Goal: Check status

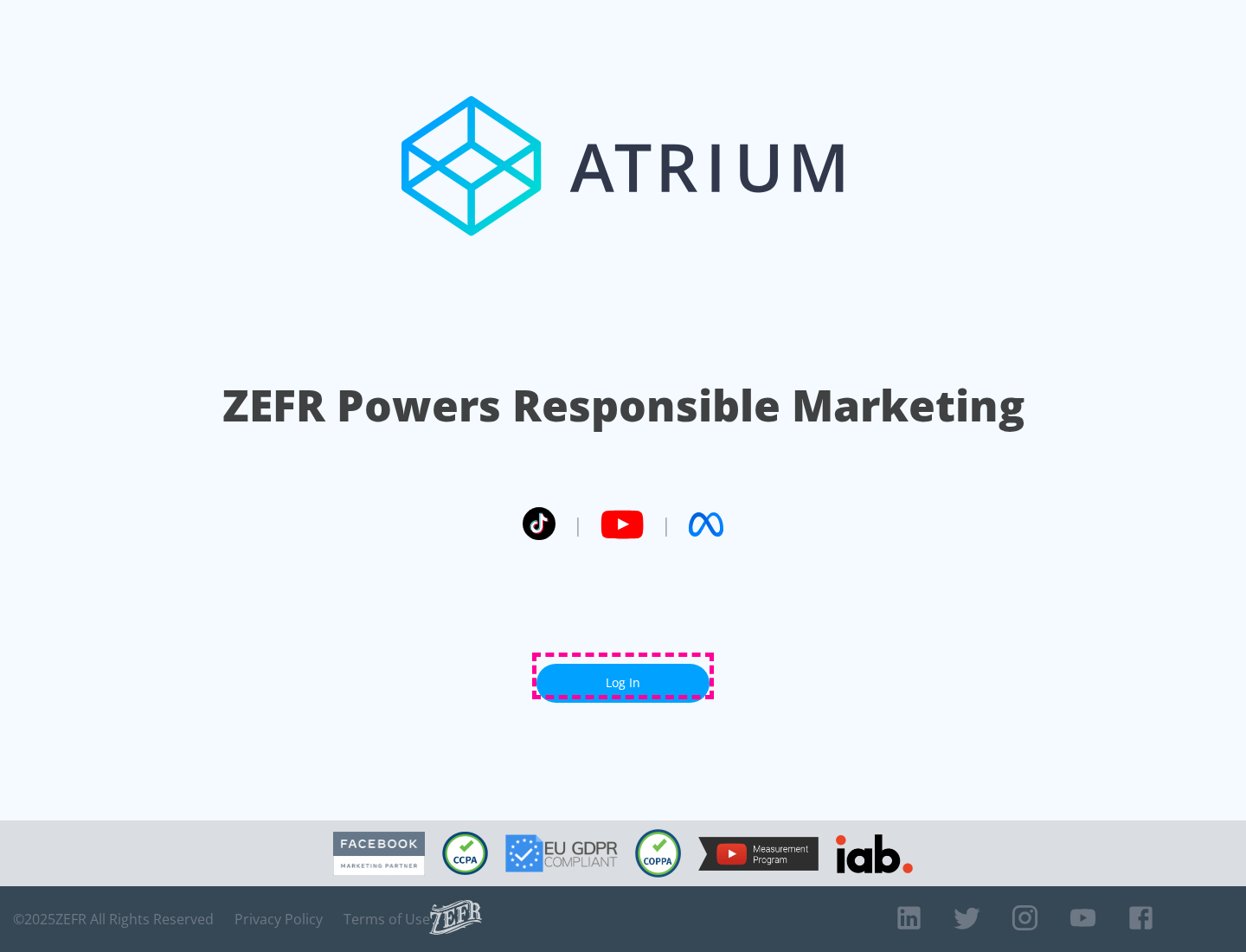
click at [623, 675] on link "Log In" at bounding box center [623, 682] width 173 height 39
